Goal: Find specific page/section: Find specific page/section

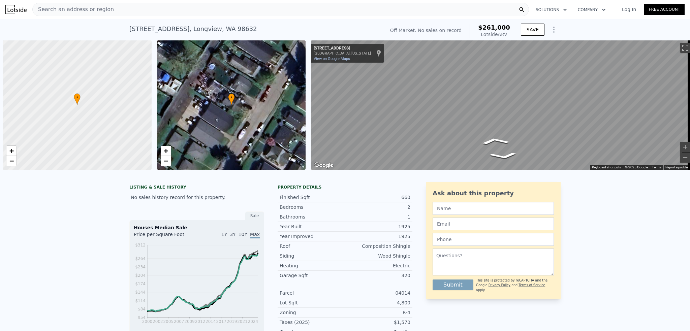
scroll to position [0, 3]
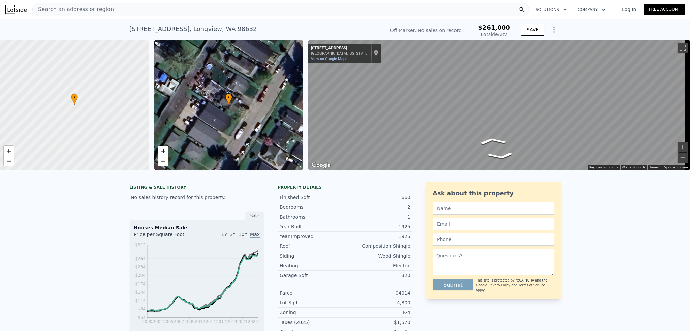
click at [97, 7] on span "Search an address or region" at bounding box center [73, 9] width 81 height 8
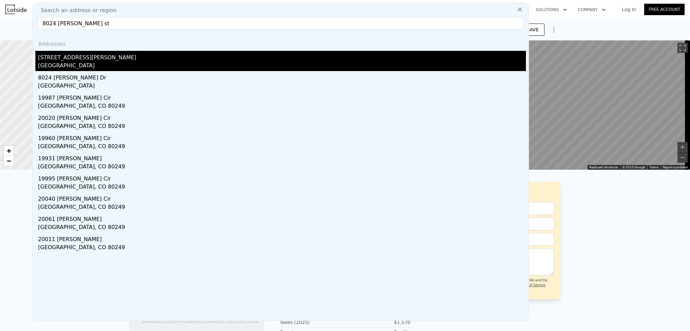
type input "8024 [PERSON_NAME] st"
click at [71, 57] on div "[STREET_ADDRESS][PERSON_NAME]" at bounding box center [282, 56] width 488 height 11
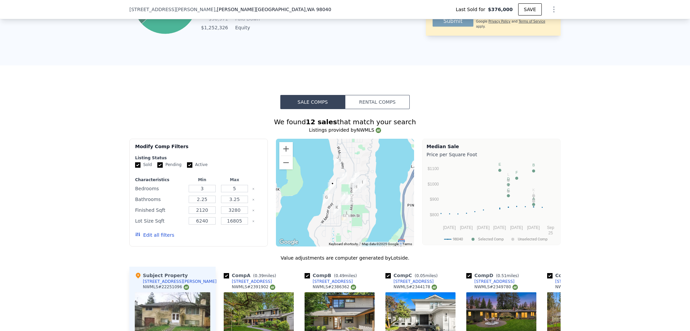
scroll to position [469, 0]
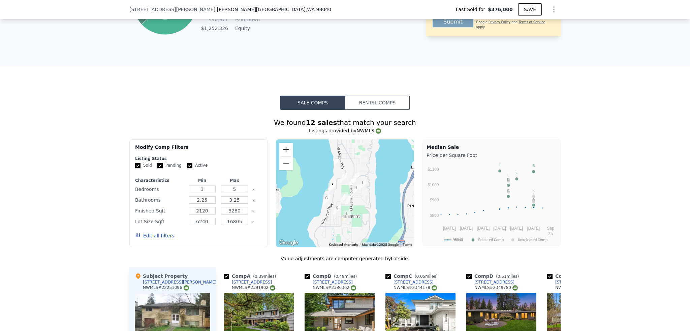
click at [286, 151] on button "Zoom in" at bounding box center [285, 149] width 13 height 13
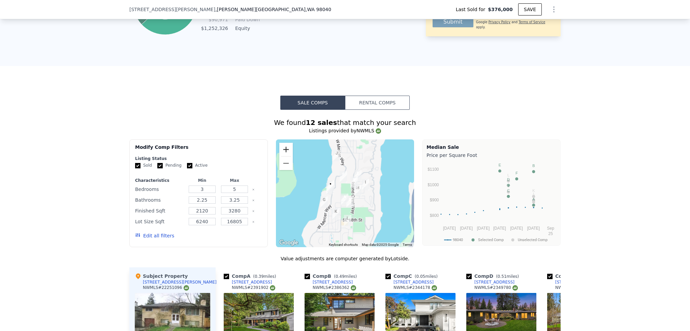
click at [286, 151] on button "Zoom in" at bounding box center [285, 149] width 13 height 13
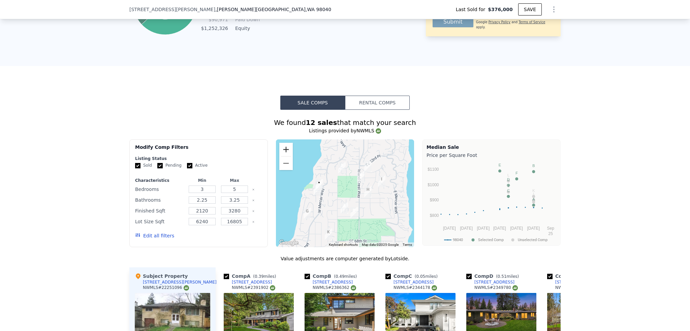
click at [286, 151] on button "Zoom in" at bounding box center [285, 149] width 13 height 13
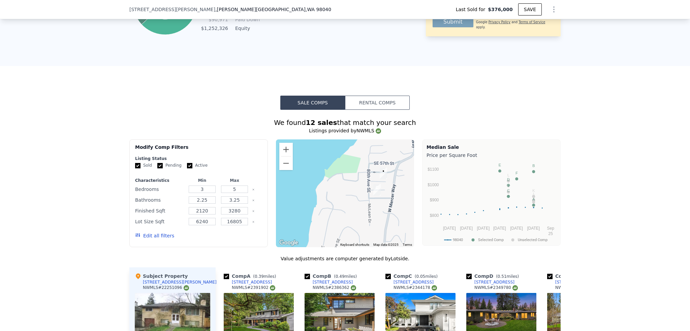
drag, startPoint x: 290, startPoint y: 201, endPoint x: 423, endPoint y: 198, distance: 133.5
click at [423, 198] on div "Modify Comp Filters Listing Status Sold Pending Active Characteristics Min Max …" at bounding box center [345, 194] width 432 height 108
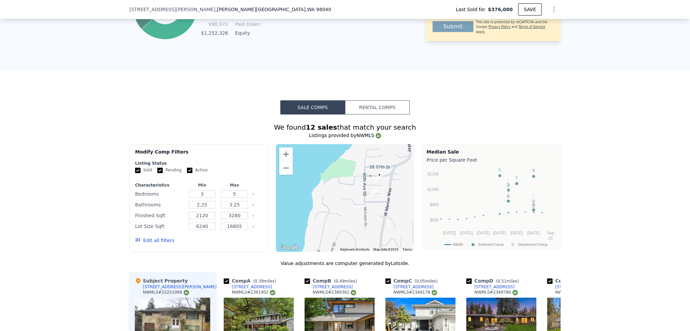
scroll to position [503, 0]
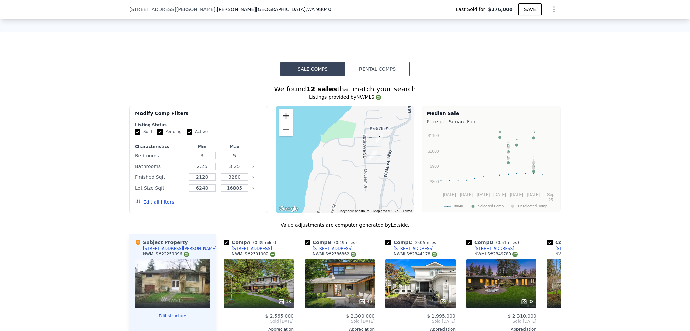
click at [286, 117] on button "Zoom in" at bounding box center [285, 115] width 13 height 13
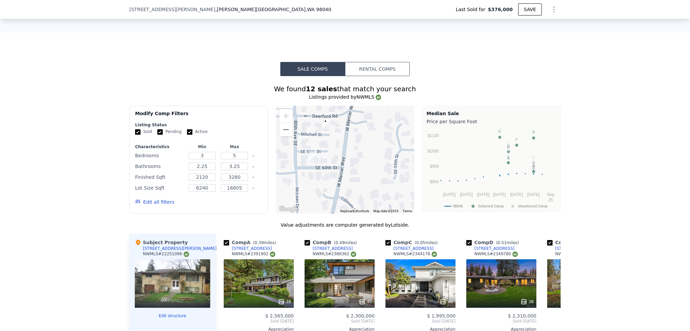
drag, startPoint x: 380, startPoint y: 143, endPoint x: 290, endPoint y: 143, distance: 90.3
click at [290, 143] on div at bounding box center [345, 160] width 139 height 108
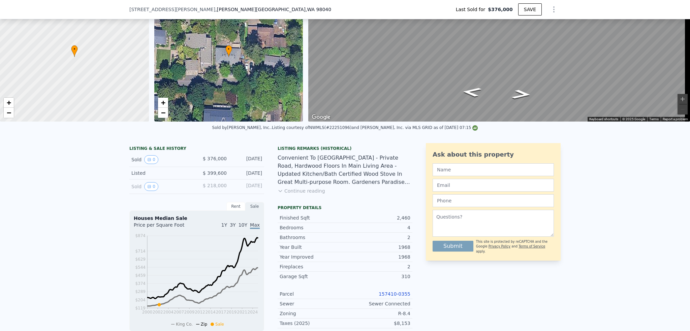
scroll to position [2, 0]
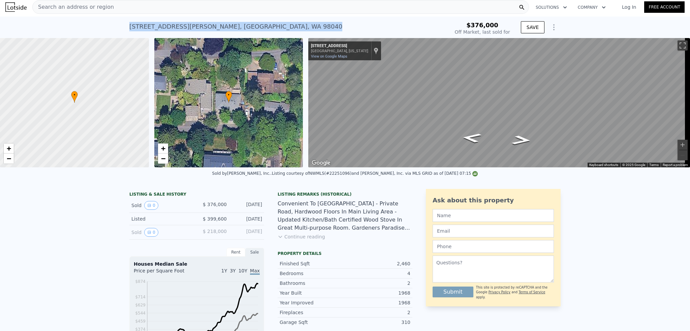
drag, startPoint x: 127, startPoint y: 24, endPoint x: 254, endPoint y: 34, distance: 127.1
click at [254, 34] on div "[STREET_ADDRESS][PERSON_NAME] Sold [DATE] for $376k" at bounding box center [288, 28] width 318 height 19
copy div "[STREET_ADDRESS][PERSON_NAME]"
